Goal: Communication & Community: Answer question/provide support

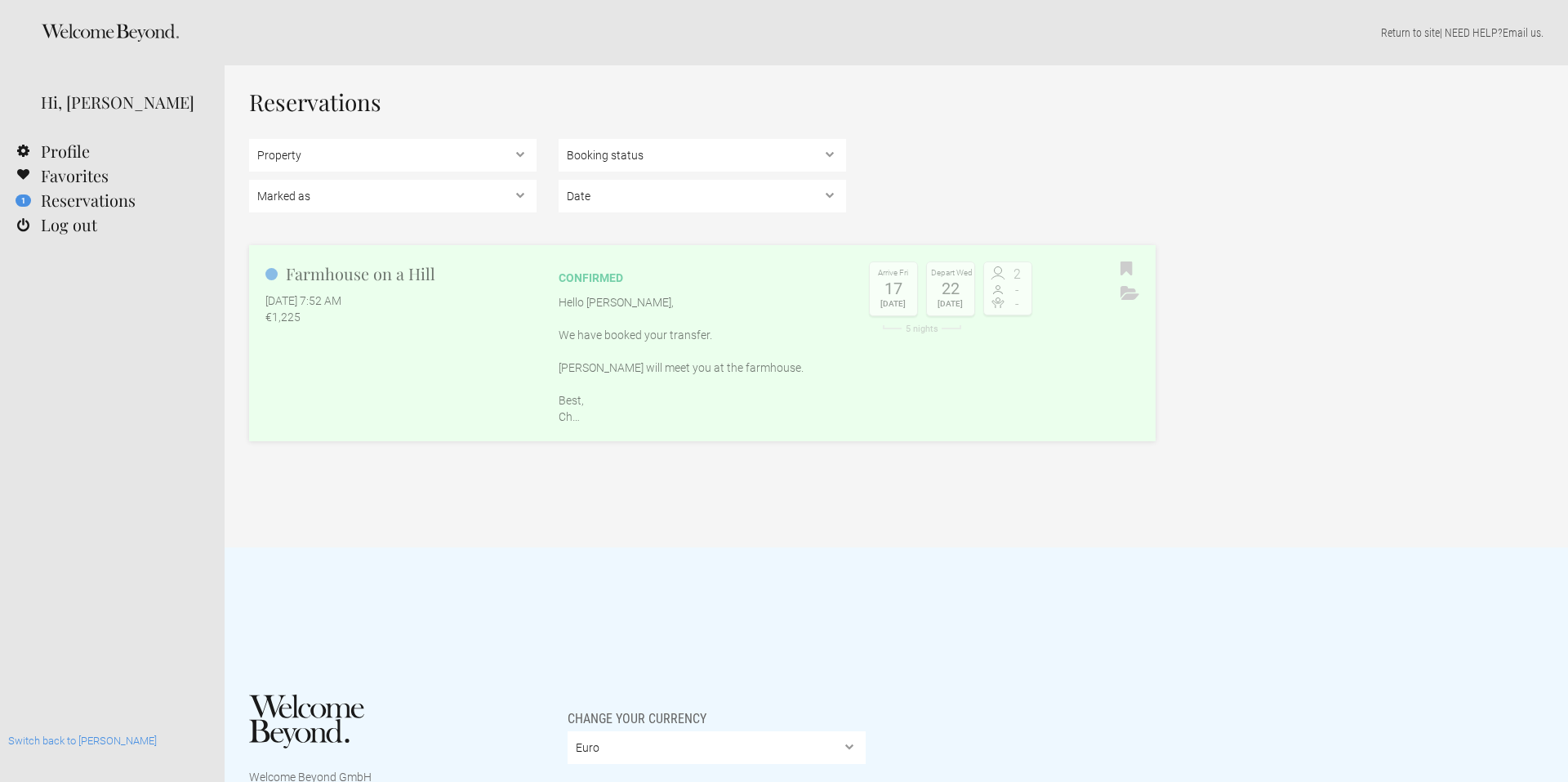
click at [423, 402] on link "Farmhouse on a Hill [DATE] 7:52 AM €1,225 confirmed Hello [PERSON_NAME], We hav…" at bounding box center [702, 343] width 906 height 196
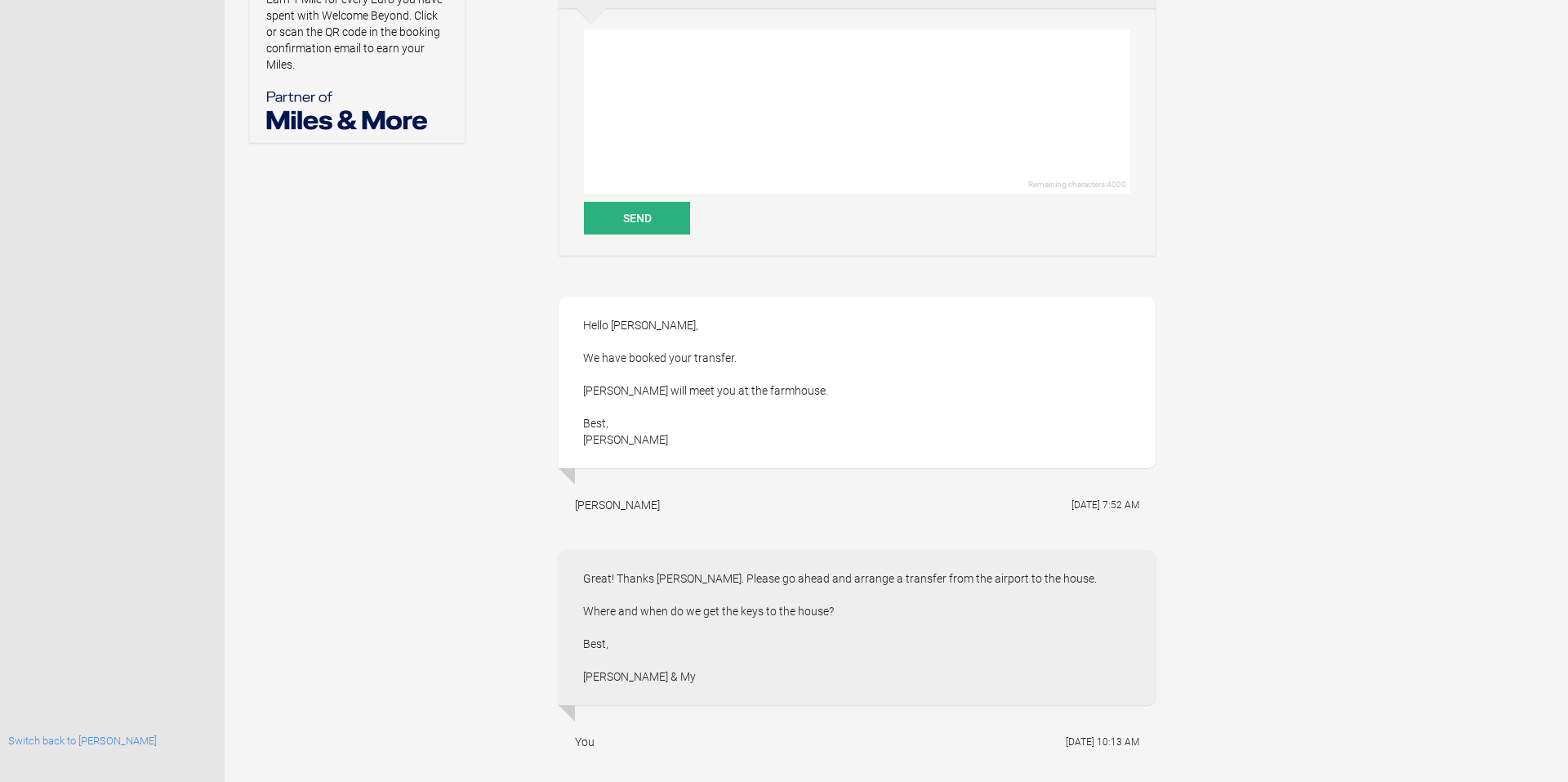
scroll to position [684, 0]
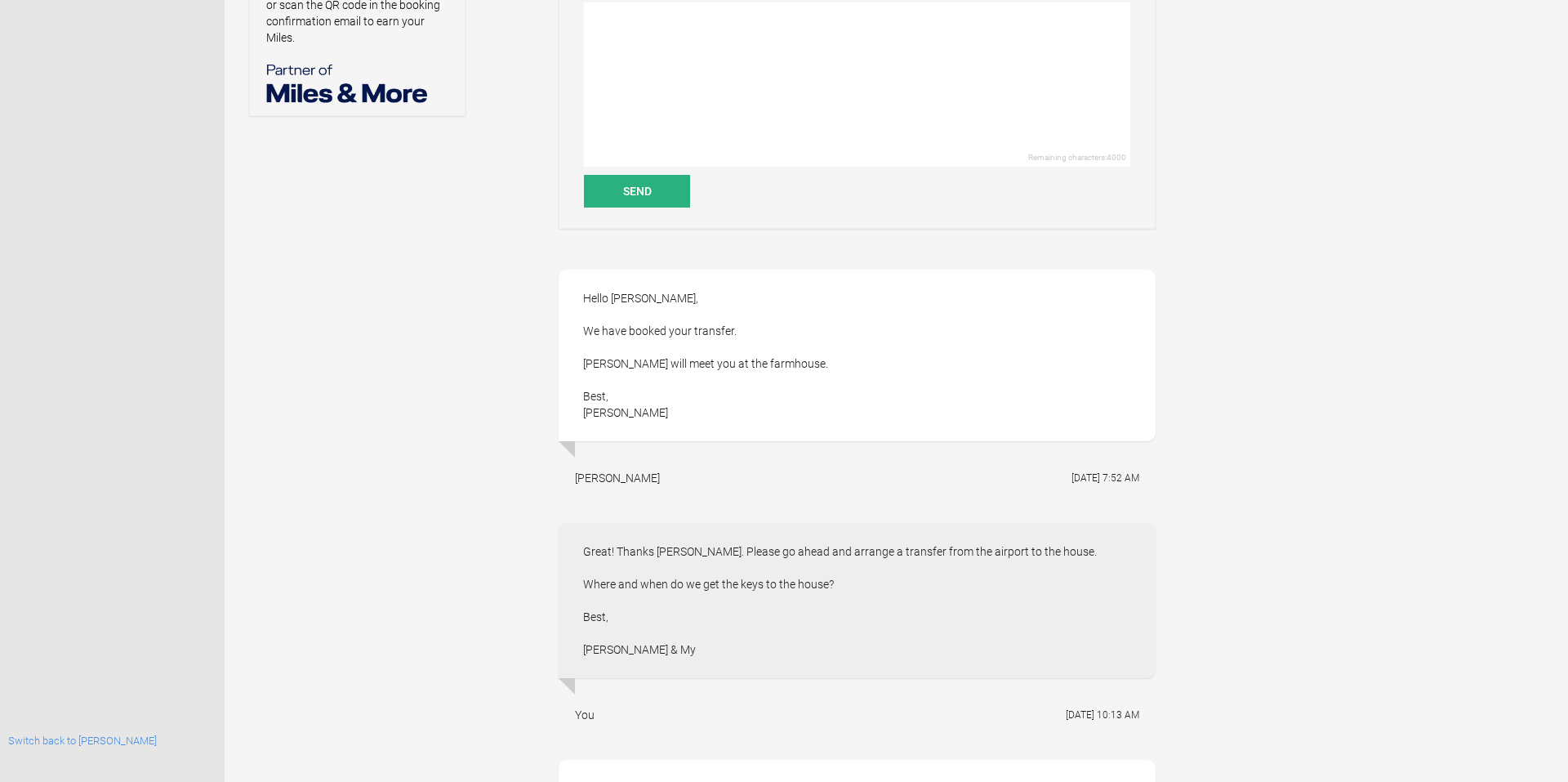
click at [528, 547] on div "confirmed Arrive [DATE] Depart [DATE] 2 - - Toggle booking details Property Far…" at bounding box center [702, 540] width 906 height 2171
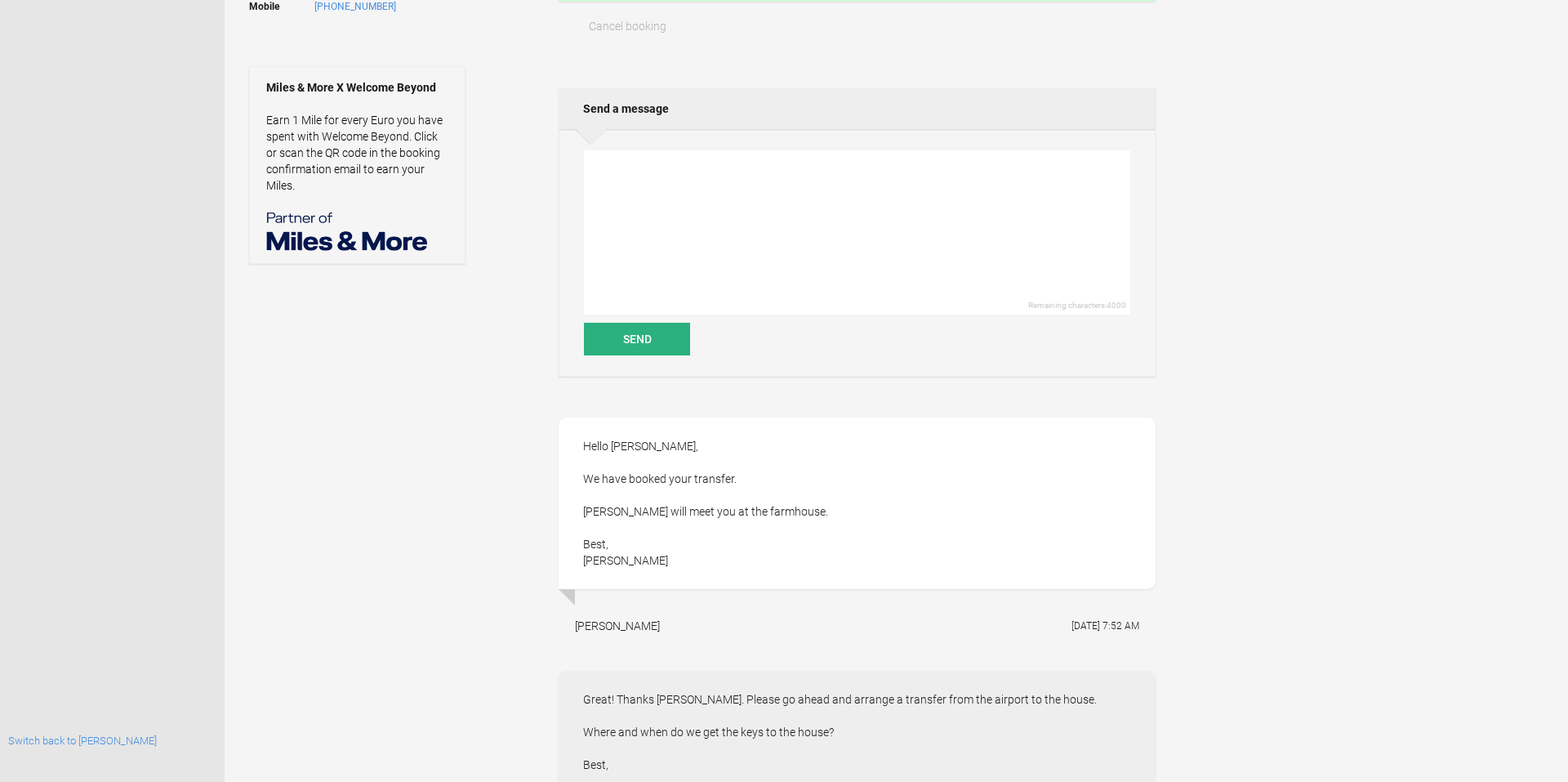
scroll to position [402, 0]
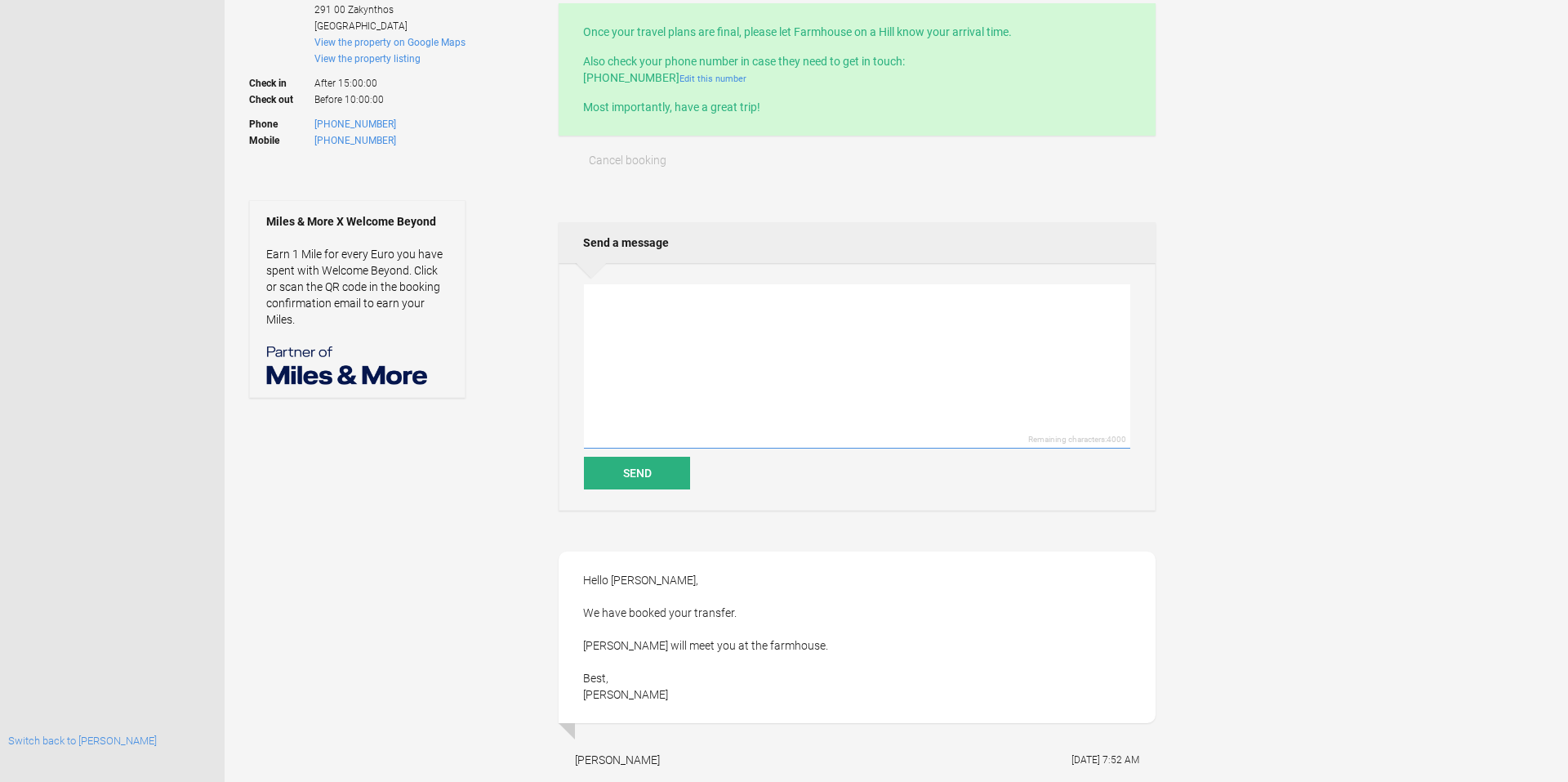
click at [631, 319] on textarea at bounding box center [857, 367] width 546 height 164
paste textarea "Ping! :) Great! Thanks [PERSON_NAME]. Please go ahead and arrange a transfer fr…"
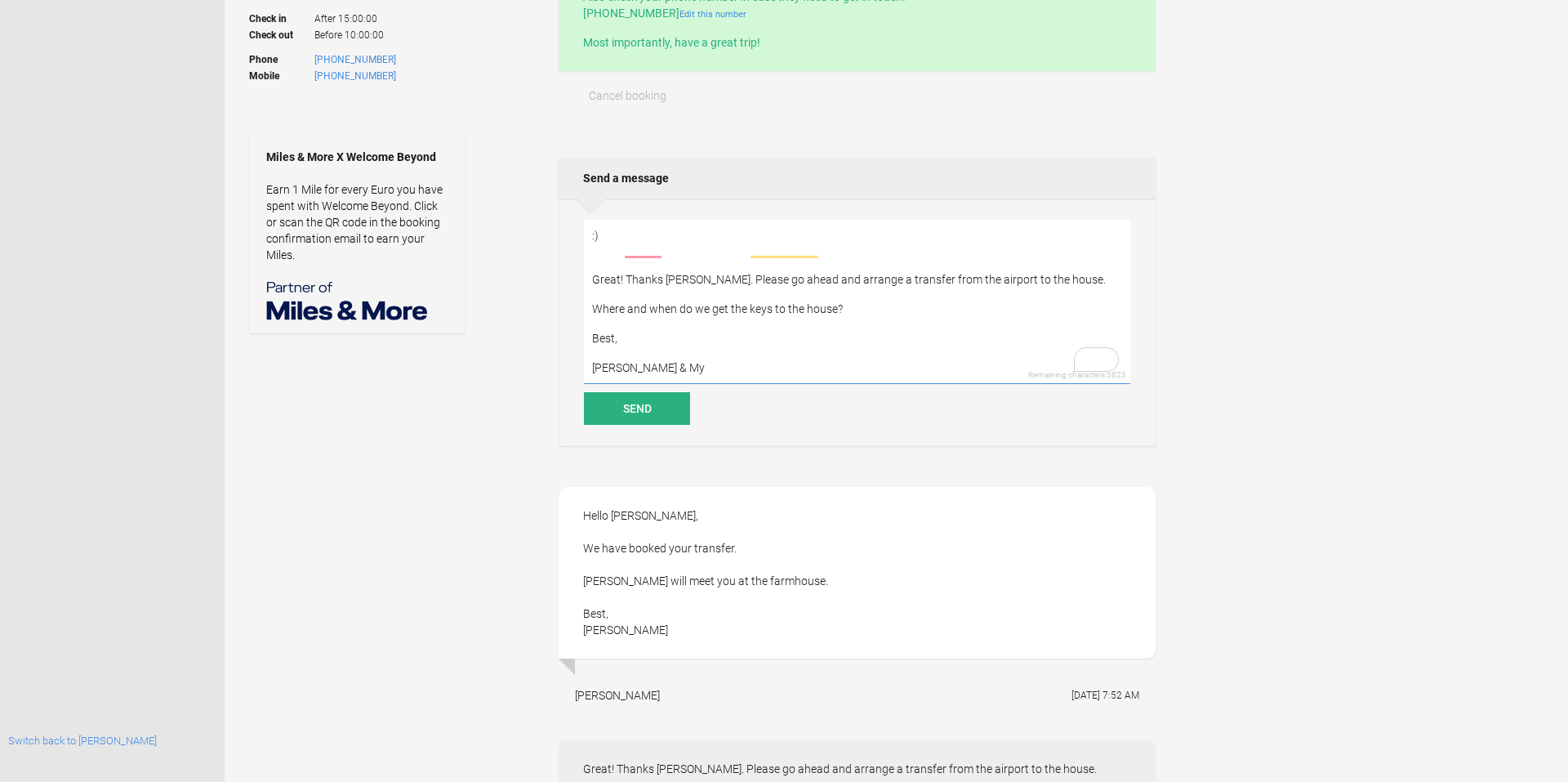
scroll to position [414, 0]
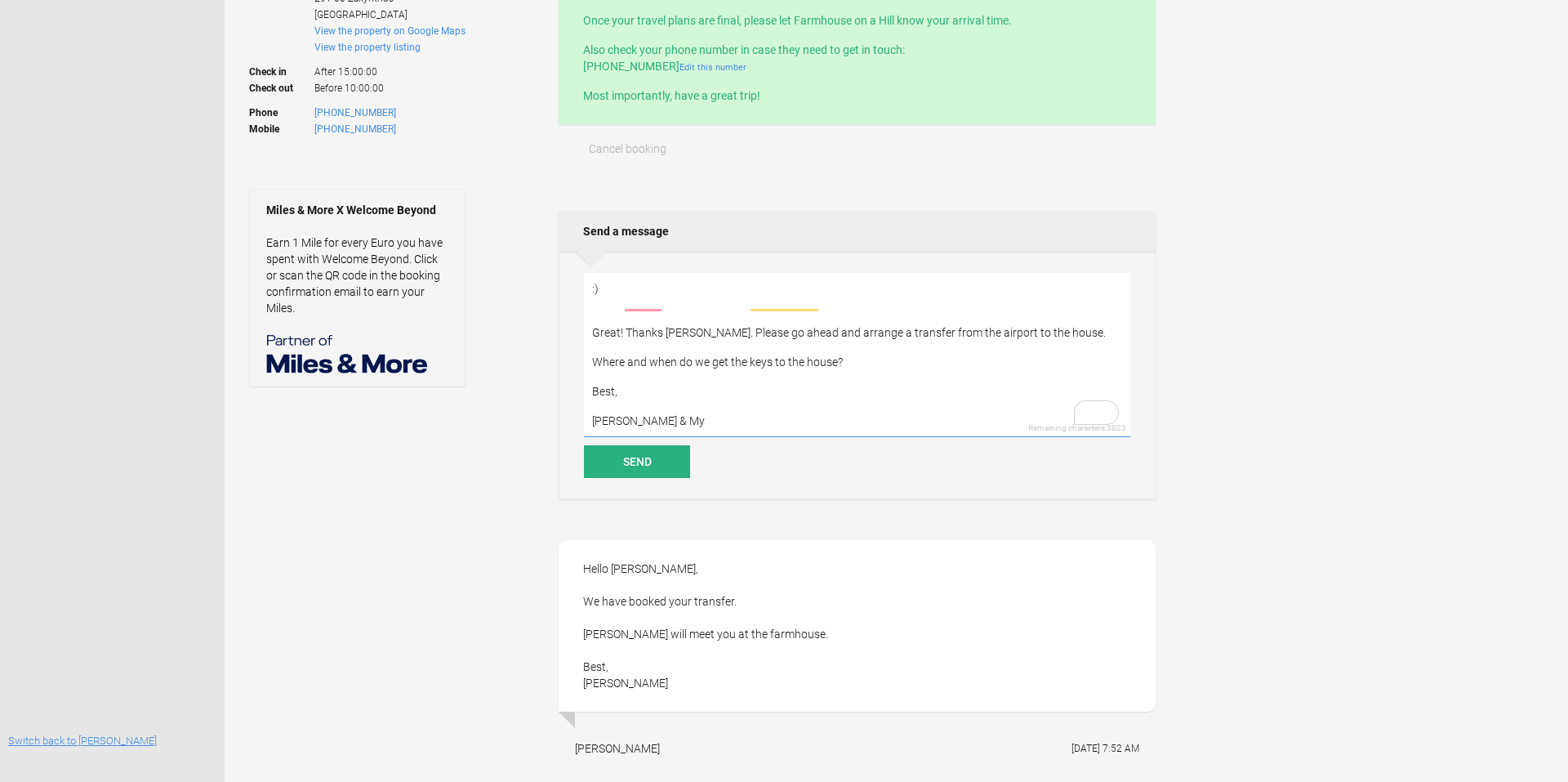
type textarea "Ping! :) Great! Thanks [PERSON_NAME]. Please go ahead and arrange a transfer fr…"
click at [51, 742] on link "Switch back to [PERSON_NAME]" at bounding box center [82, 740] width 149 height 12
